Goal: Check status: Check status

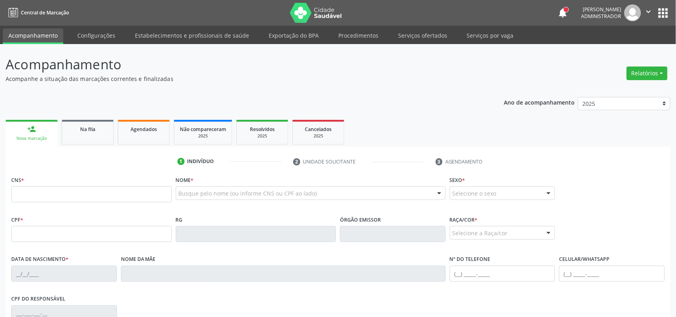
click at [217, 183] on div "Nome * Busque pelo nome (ou informe CNS ou CPF ao lado) Nenhum resultado encont…" at bounding box center [311, 189] width 270 height 31
click at [218, 188] on div at bounding box center [311, 193] width 270 height 14
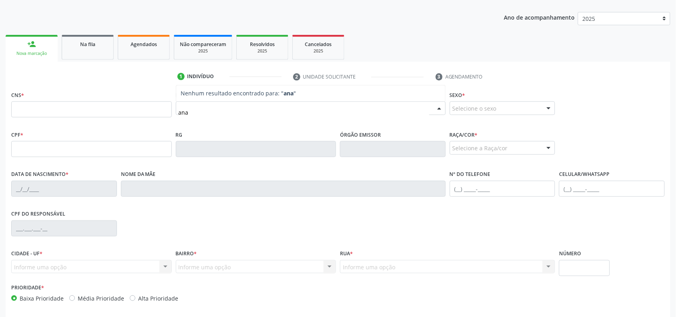
scroll to position [67, 0]
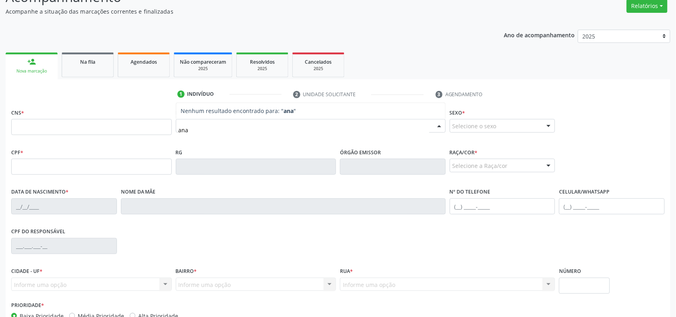
type input "ana"
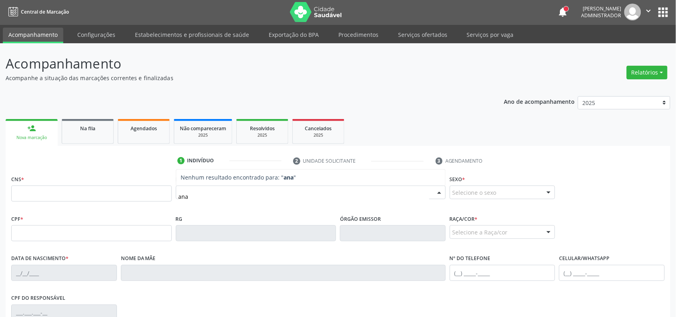
scroll to position [0, 0]
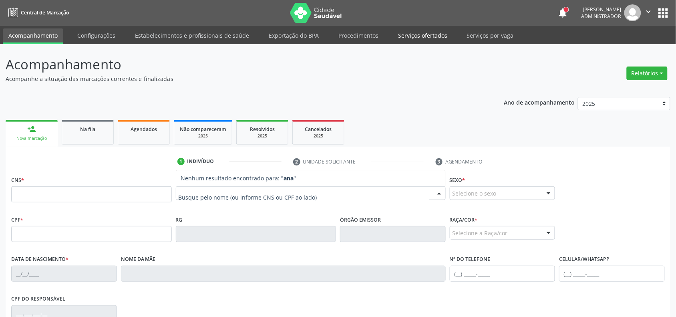
drag, startPoint x: 415, startPoint y: 35, endPoint x: 494, endPoint y: 93, distance: 97.9
click at [415, 35] on link "Serviços ofertados" at bounding box center [422, 35] width 60 height 14
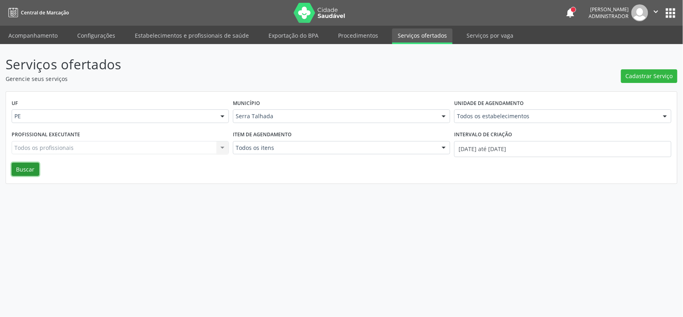
click at [21, 170] on button "Buscar" at bounding box center [26, 170] width 28 height 14
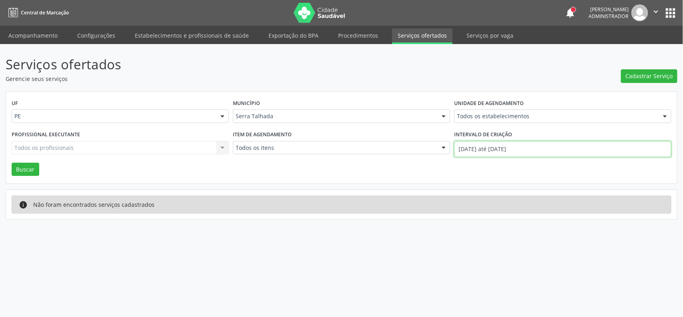
click at [512, 143] on input "[DATE] até [DATE]" at bounding box center [562, 149] width 217 height 16
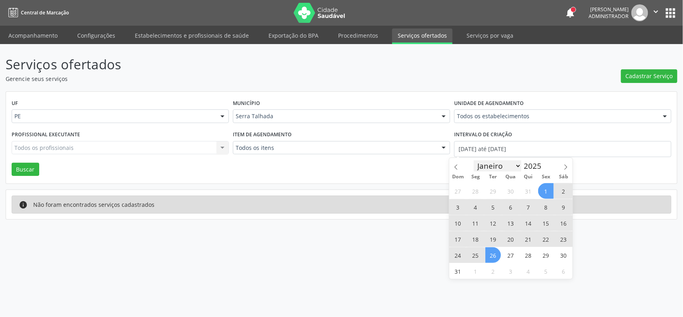
click at [488, 170] on select "Janeiro Fevereiro Março Abril Maio Junho Julho Agosto Setembro Outubro Novembro…" at bounding box center [498, 165] width 48 height 11
select select "5"
click at [474, 161] on select "Janeiro Fevereiro Março Abril Maio Junho Julho Agosto Setembro Outubro Novembro…" at bounding box center [498, 165] width 48 height 11
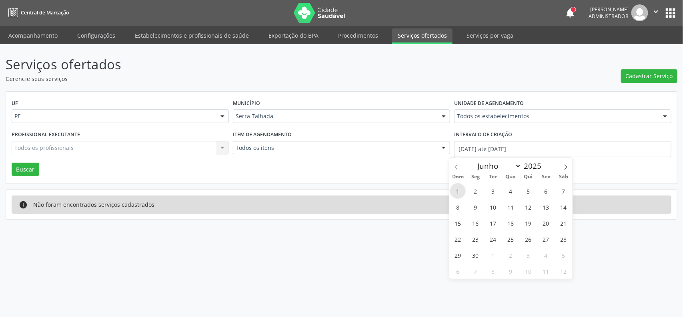
click at [459, 191] on span "1" at bounding box center [458, 191] width 16 height 16
type input "[DATE]"
click at [490, 166] on select "Janeiro Fevereiro Março Abril Maio Junho Julho Agosto Setembro Outubro Novembro…" at bounding box center [498, 165] width 48 height 11
select select "7"
click at [474, 161] on select "Janeiro Fevereiro Março Abril Maio Junho Julho Agosto Setembro Outubro Novembro…" at bounding box center [498, 165] width 48 height 11
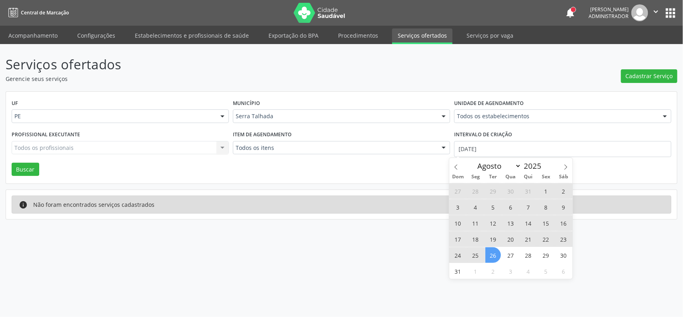
click at [500, 255] on span "26" at bounding box center [494, 255] width 16 height 16
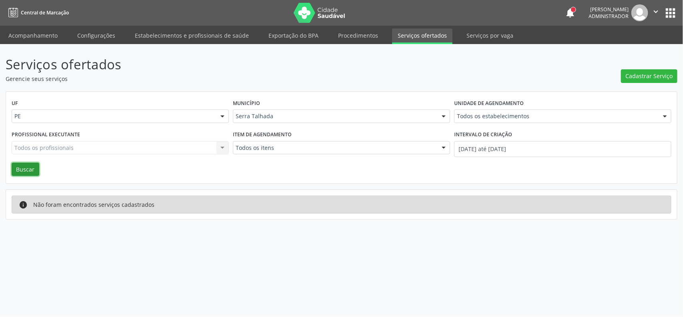
click at [24, 171] on button "Buscar" at bounding box center [26, 170] width 28 height 14
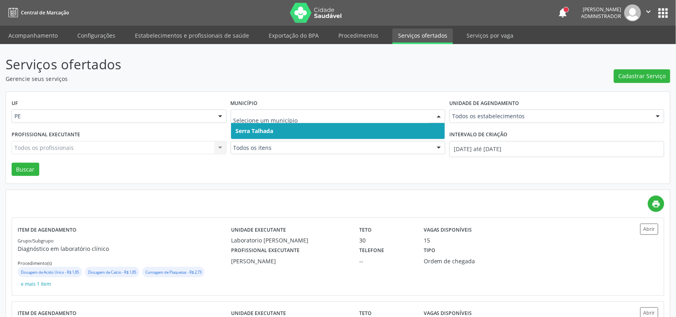
click at [286, 111] on div at bounding box center [338, 116] width 215 height 14
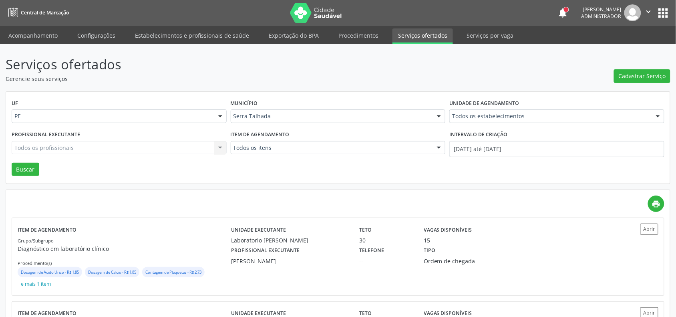
click at [304, 94] on div "UF PE PE Nenhum resultado encontrado para: " " Não há nenhuma opção para ser ex…" at bounding box center [338, 138] width 664 height 92
drag, startPoint x: 48, startPoint y: 34, endPoint x: 117, endPoint y: 45, distance: 69.6
click at [48, 34] on link "Acompanhamento" at bounding box center [33, 35] width 60 height 14
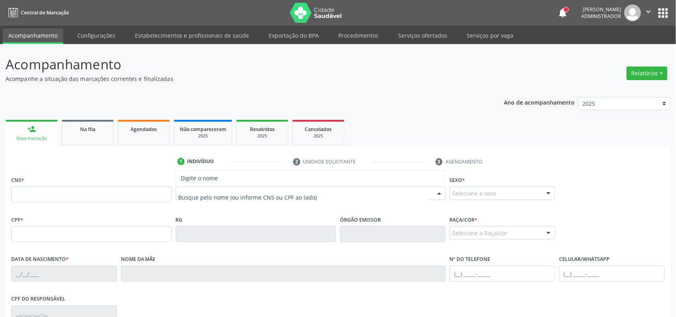
click at [239, 187] on div at bounding box center [311, 193] width 270 height 14
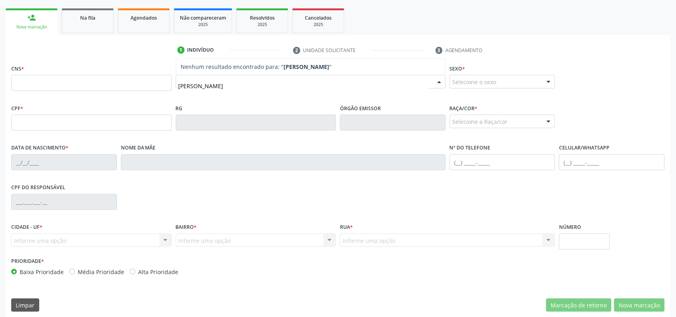
scroll to position [117, 0]
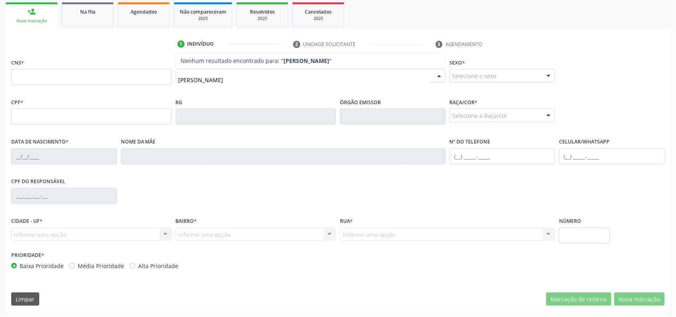
drag, startPoint x: 179, startPoint y: 75, endPoint x: 157, endPoint y: 78, distance: 23.1
click at [157, 78] on div "CNS * Nome * [PERSON_NAME] resultado encontrado para: " [PERSON_NAME] " Não há …" at bounding box center [337, 76] width 657 height 40
type input "a"
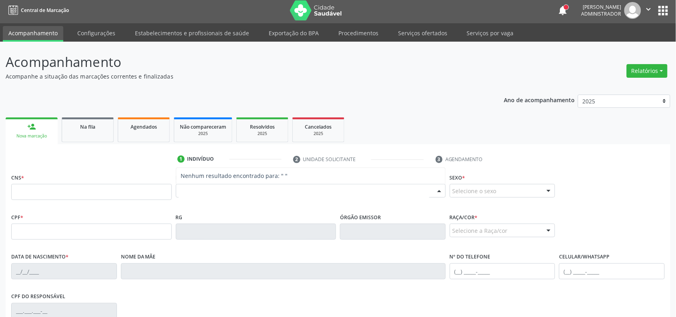
scroll to position [0, 0]
